Goal: Register for event/course

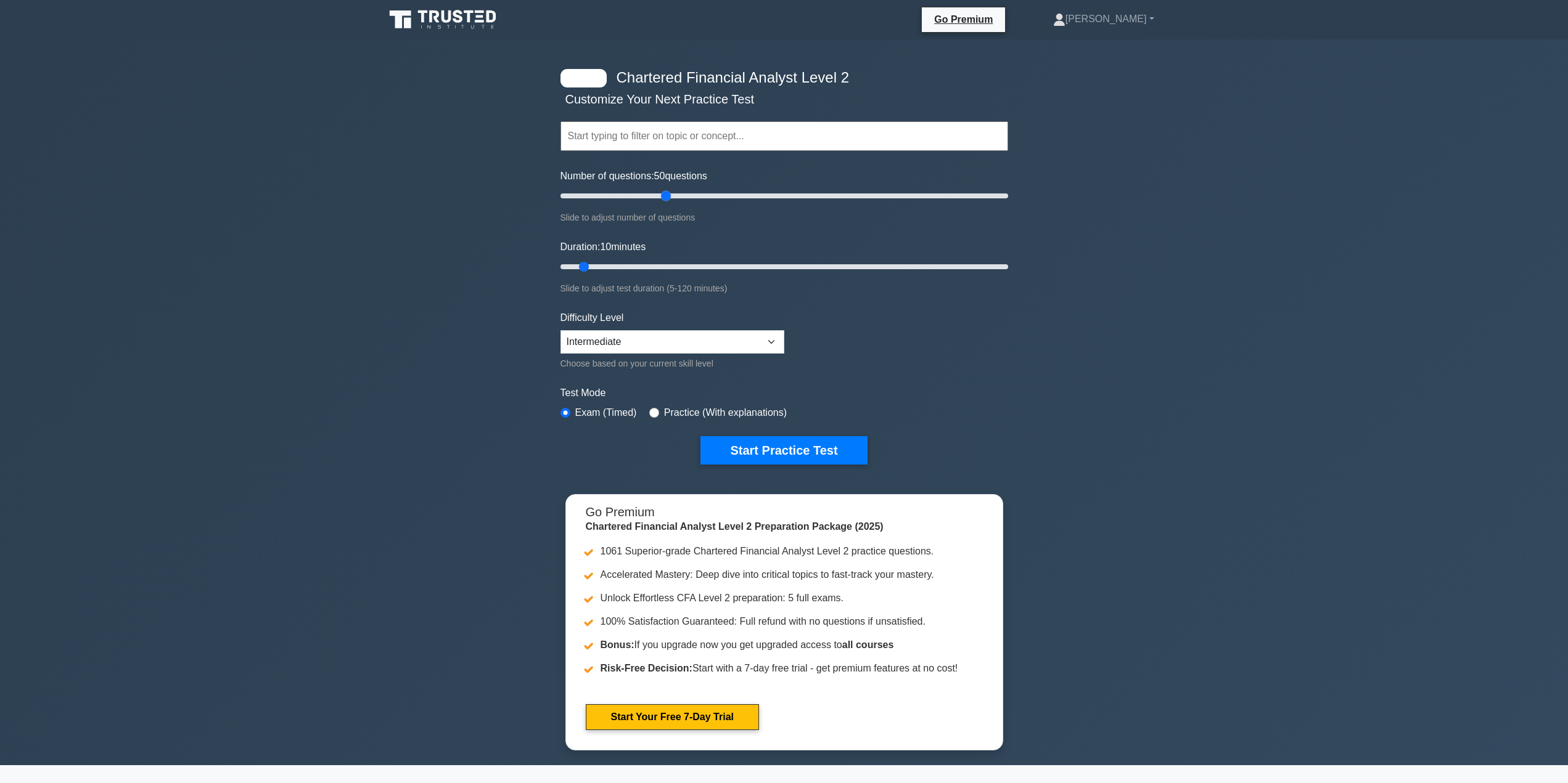
drag, startPoint x: 579, startPoint y: 198, endPoint x: 672, endPoint y: 202, distance: 93.1
type input "50"
click at [672, 202] on input "Number of questions: 50 questions" at bounding box center [784, 196] width 448 height 15
click at [761, 451] on button "Start Practice Test" at bounding box center [783, 450] width 167 height 28
